Goal: Navigation & Orientation: Understand site structure

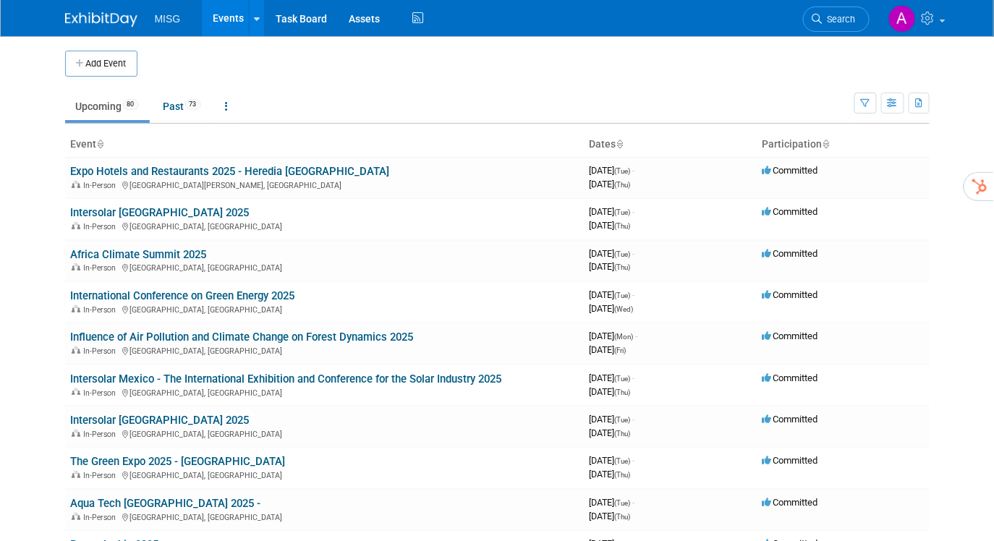
click at [187, 17] on li "MISG" at bounding box center [178, 13] width 47 height 21
click at [174, 19] on span "MISG" at bounding box center [168, 19] width 26 height 12
click at [292, 24] on link "Task Board" at bounding box center [301, 18] width 73 height 36
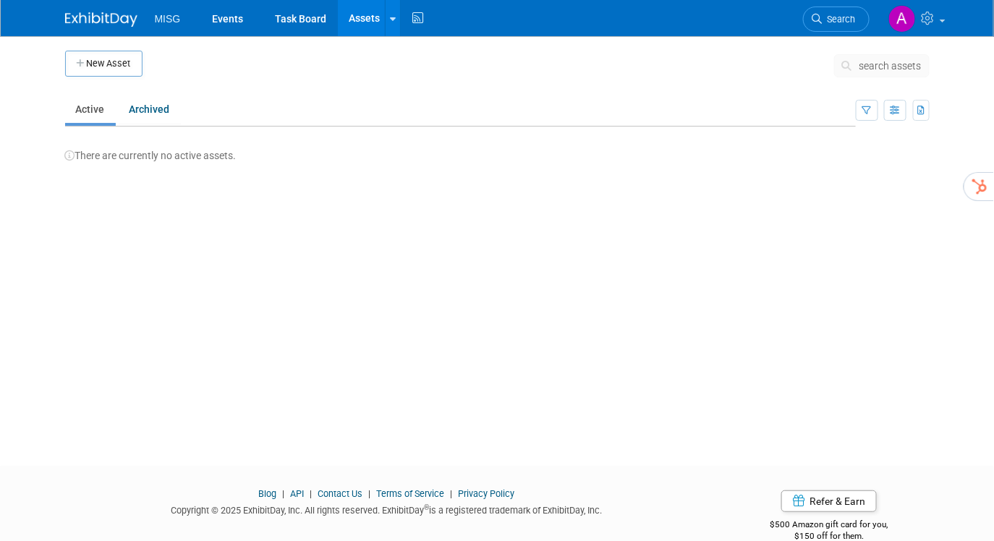
click at [167, 17] on span "MISG" at bounding box center [168, 19] width 26 height 12
click at [107, 20] on img at bounding box center [101, 19] width 72 height 14
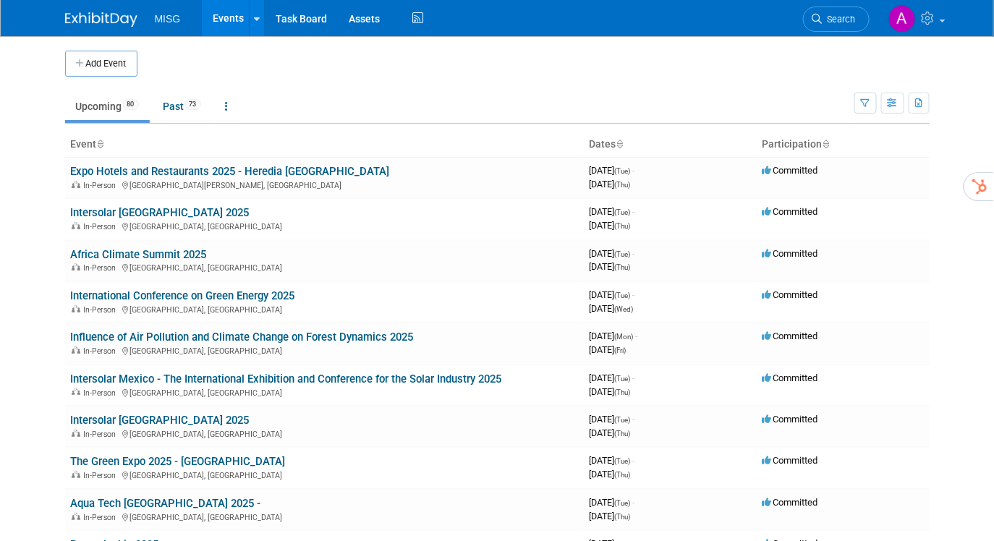
click at [174, 19] on span "MISG" at bounding box center [168, 19] width 26 height 12
click at [234, 19] on link "Events" at bounding box center [228, 18] width 53 height 36
click at [256, 20] on icon at bounding box center [257, 18] width 6 height 9
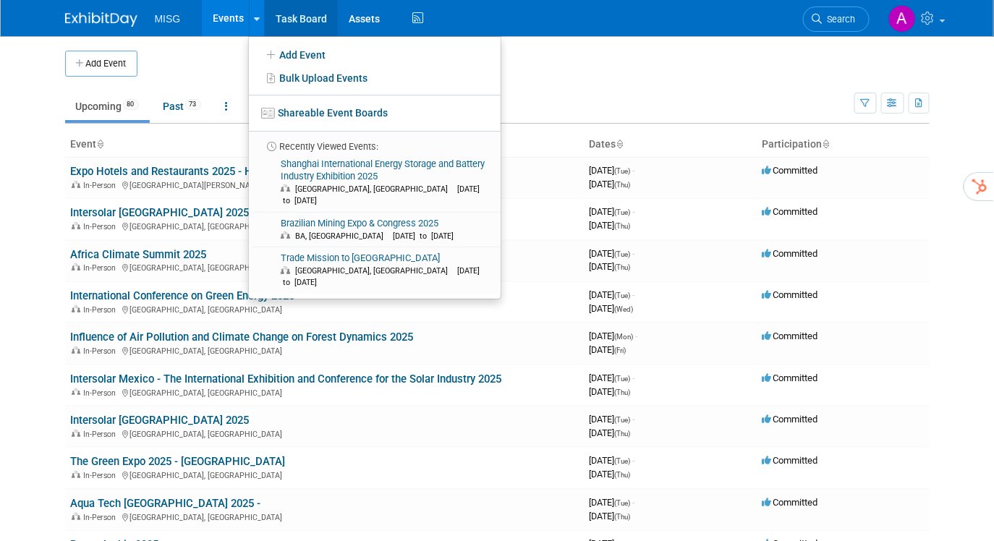
click at [305, 22] on link "Task Board" at bounding box center [301, 18] width 73 height 36
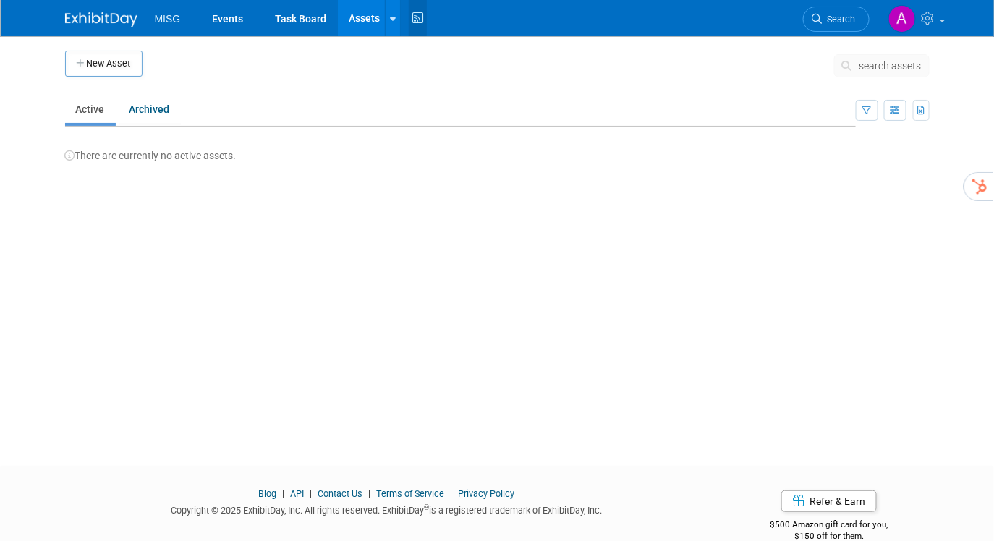
click at [414, 17] on icon at bounding box center [418, 18] width 18 height 22
